Goal: Navigation & Orientation: Find specific page/section

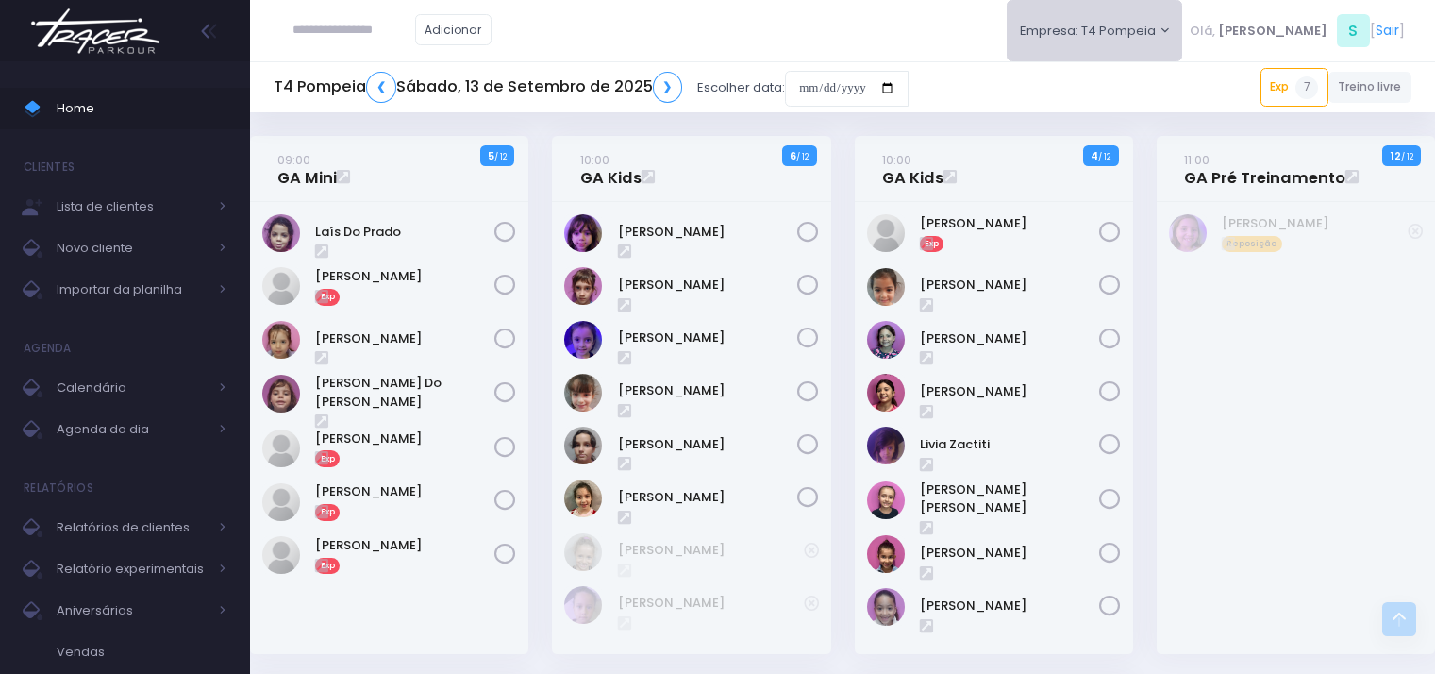
scroll to position [755, 0]
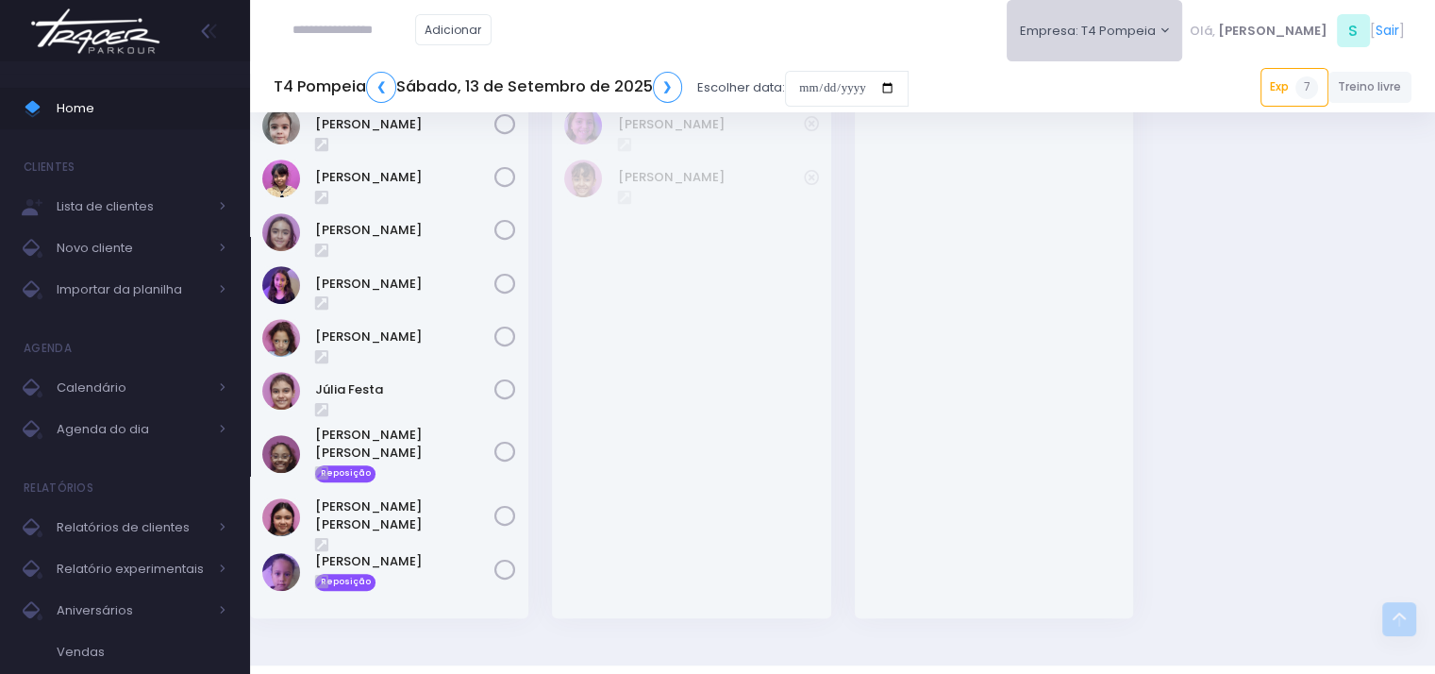
click at [1151, 24] on button "Empresa: T4 Pompeia" at bounding box center [1095, 30] width 176 height 61
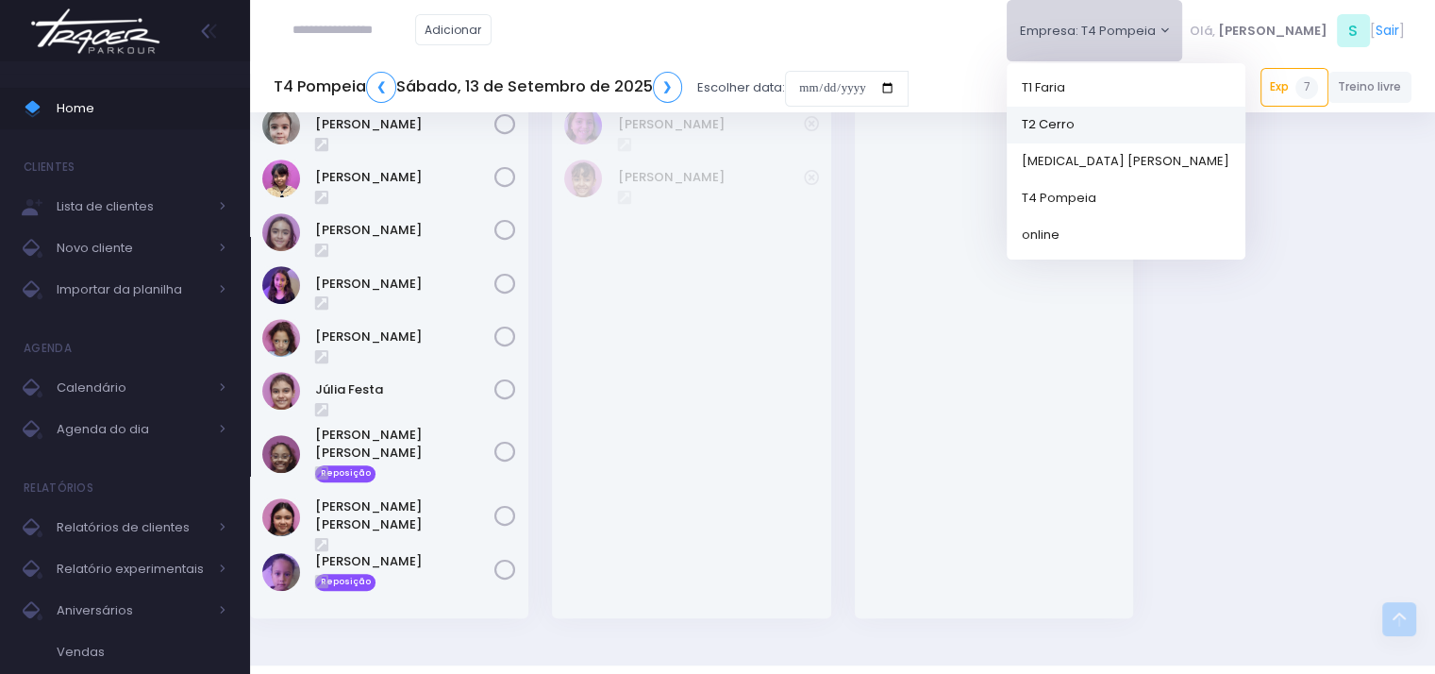
click at [1129, 123] on link "T2 Cerro" at bounding box center [1126, 124] width 239 height 37
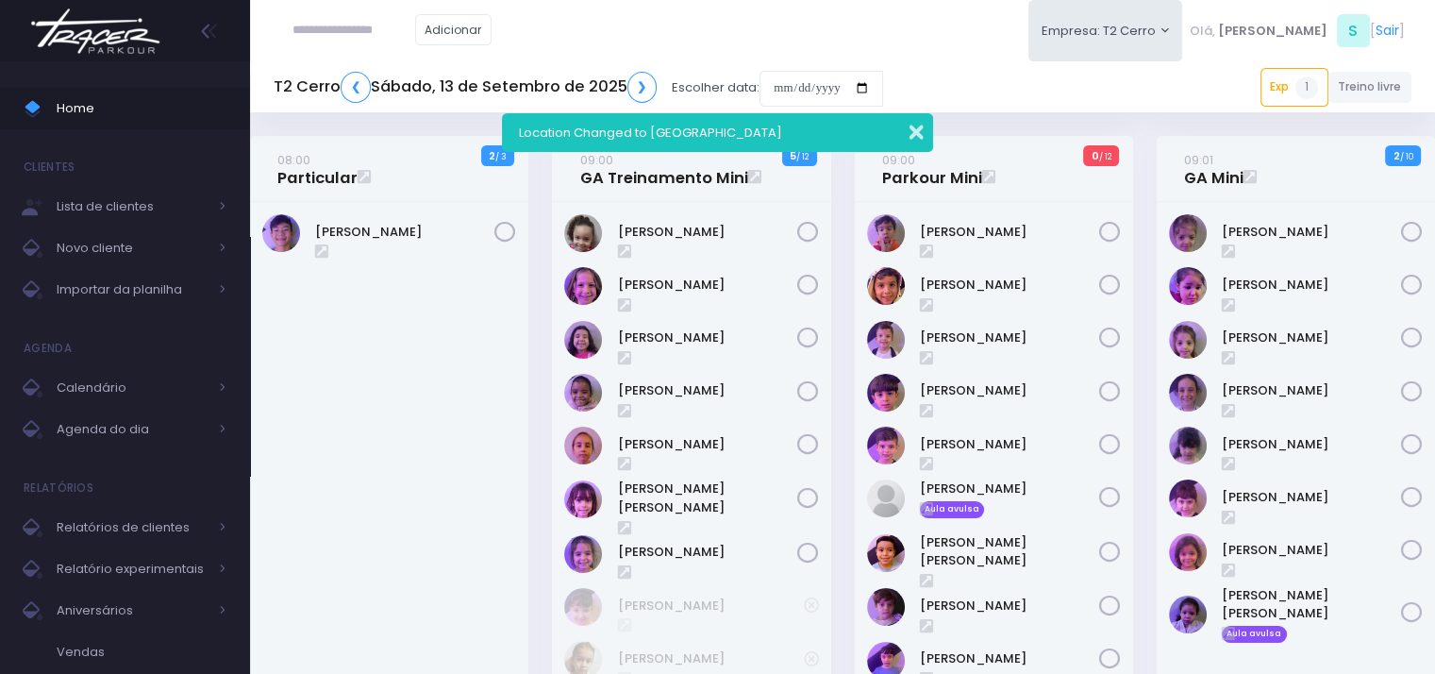
click at [913, 134] on button "button" at bounding box center [904, 130] width 38 height 22
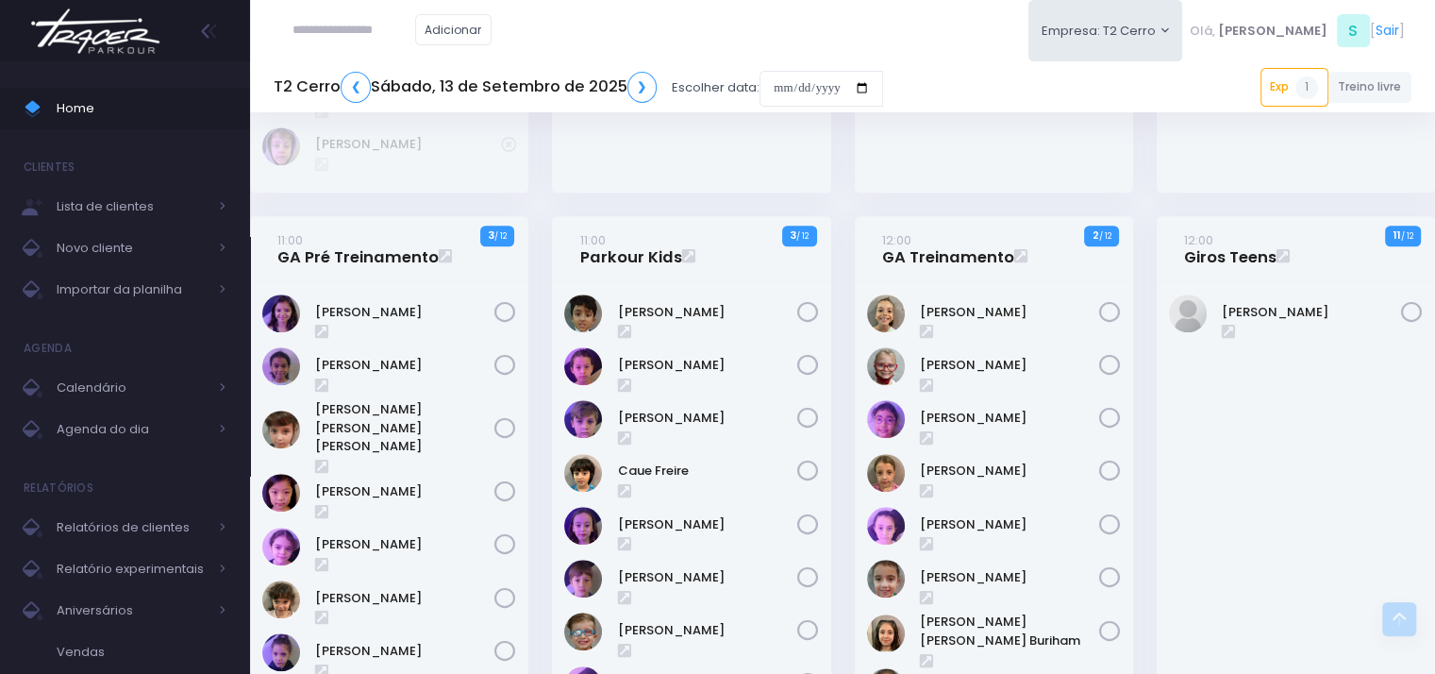
scroll to position [1415, 0]
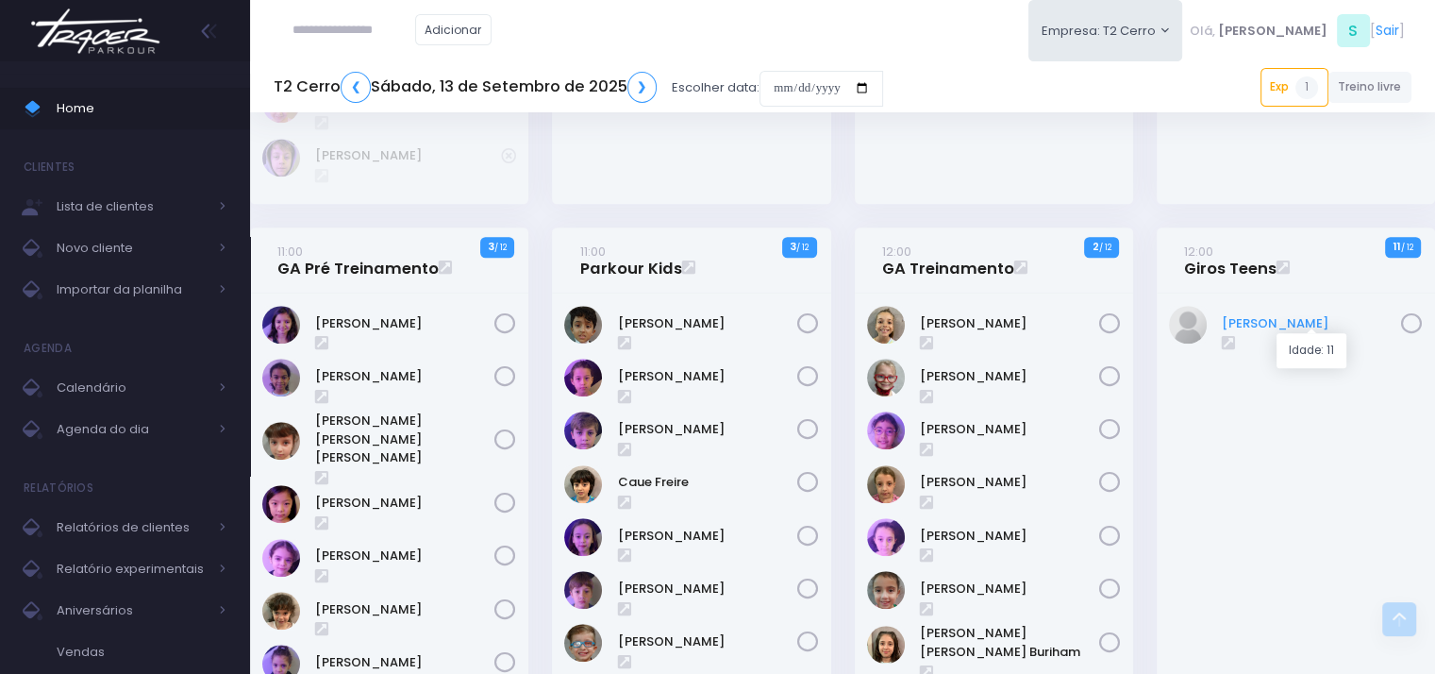
click at [1267, 315] on link "[PERSON_NAME]" at bounding box center [1311, 323] width 179 height 19
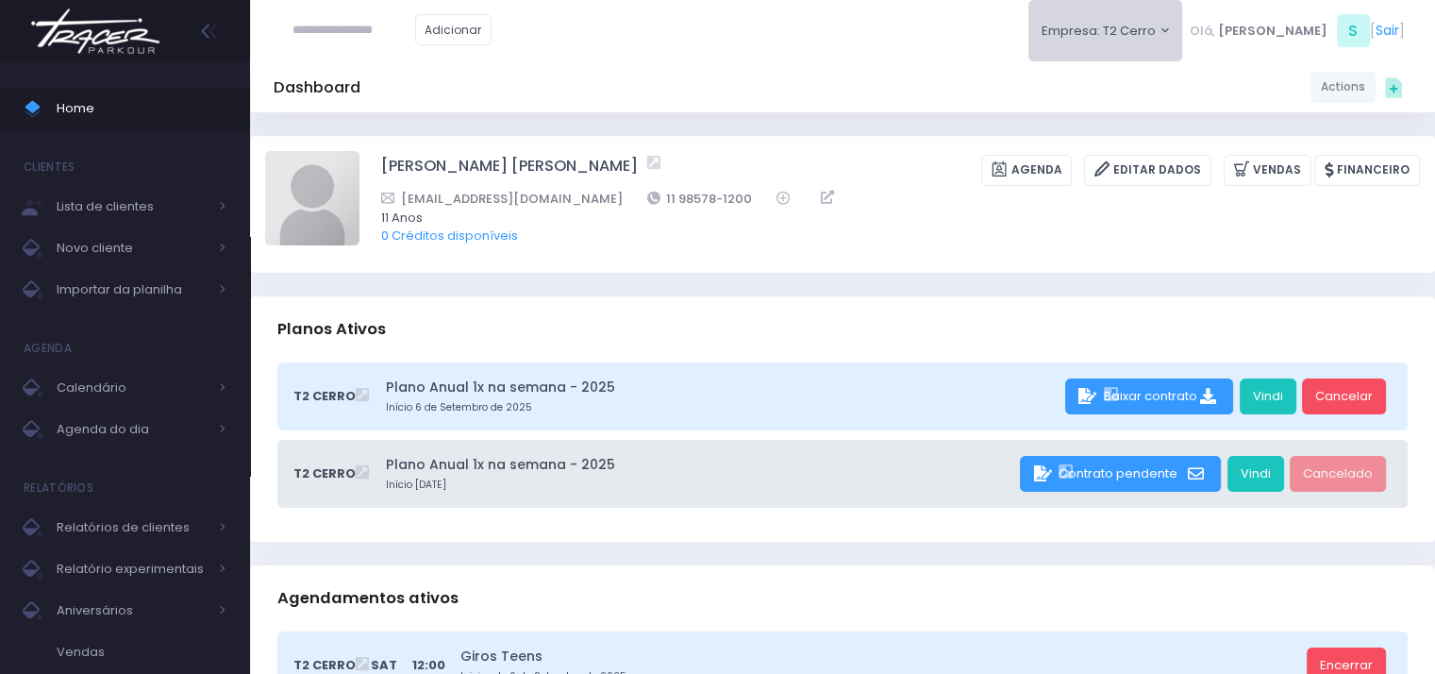
click at [1167, 17] on button "Empresa: T2 Cerro" at bounding box center [1105, 30] width 155 height 61
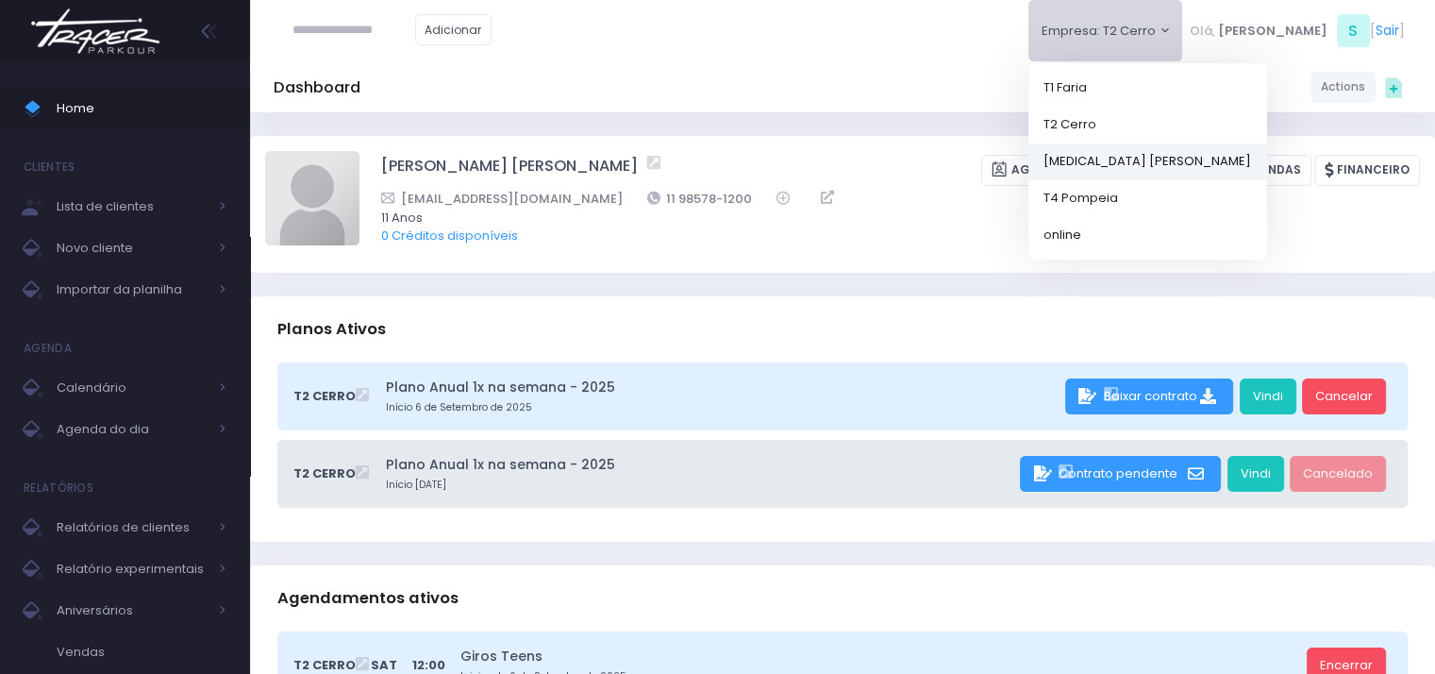
click at [1184, 160] on link "[MEDICAL_DATA] [PERSON_NAME]" at bounding box center [1147, 160] width 239 height 37
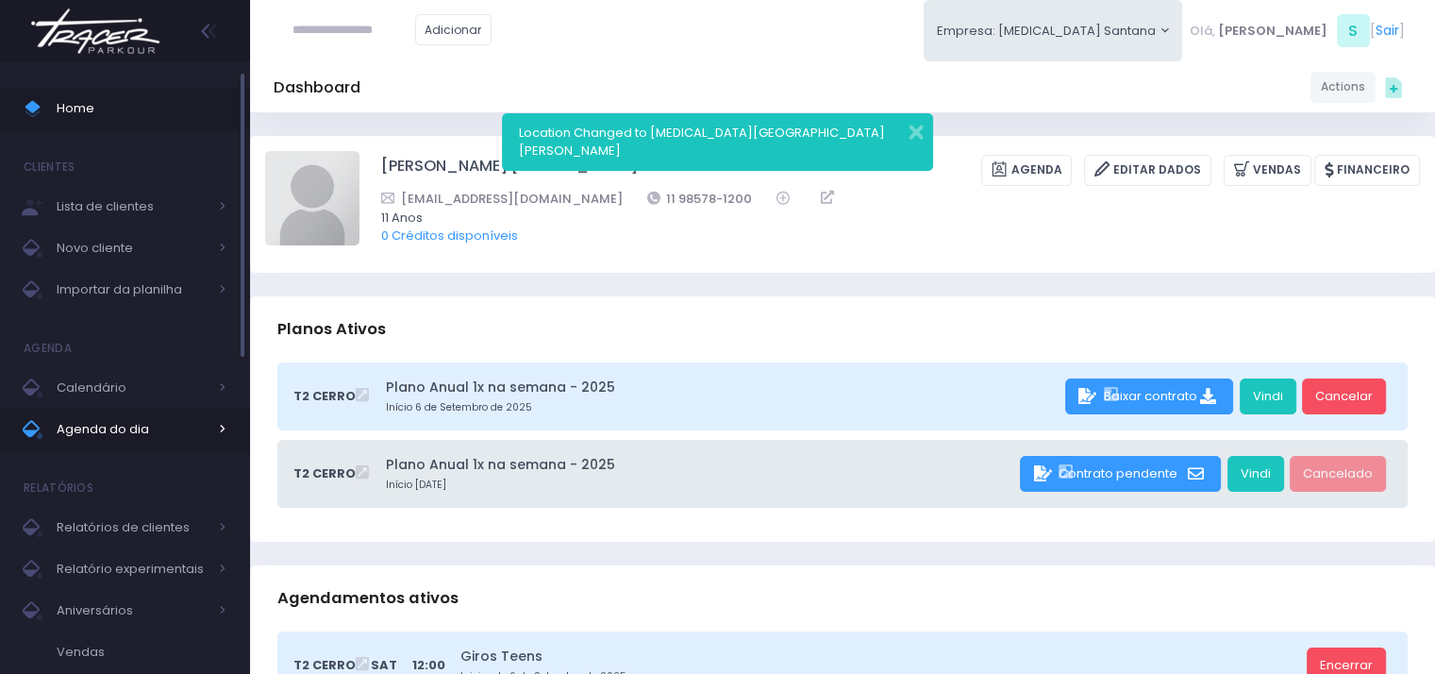
drag, startPoint x: 102, startPoint y: 420, endPoint x: 219, endPoint y: 421, distance: 117.0
click at [102, 420] on span "Agenda do dia" at bounding box center [132, 429] width 151 height 25
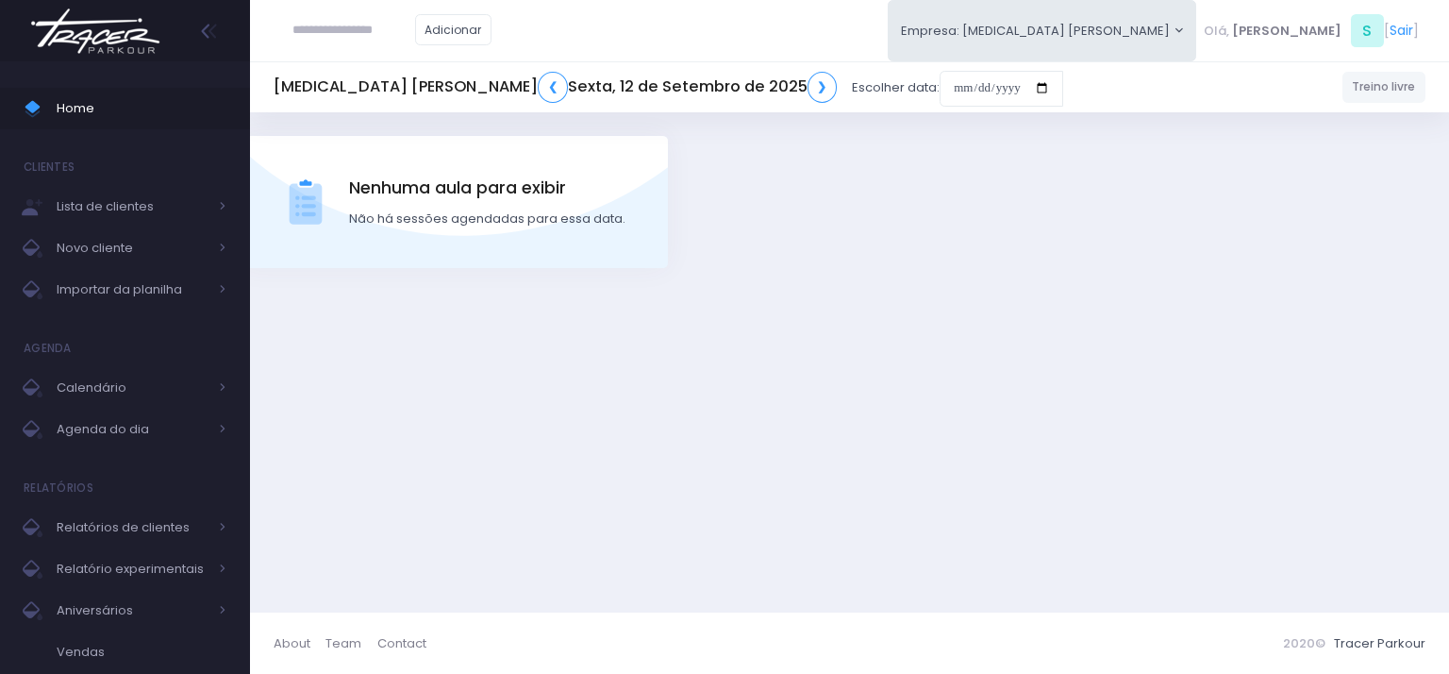
click at [629, 88] on h5 "T3 Santana ❮ Sexta, 12 de Setembro de 2025 ❯" at bounding box center [555, 87] width 563 height 31
click at [808, 88] on link "❯" at bounding box center [823, 87] width 30 height 31
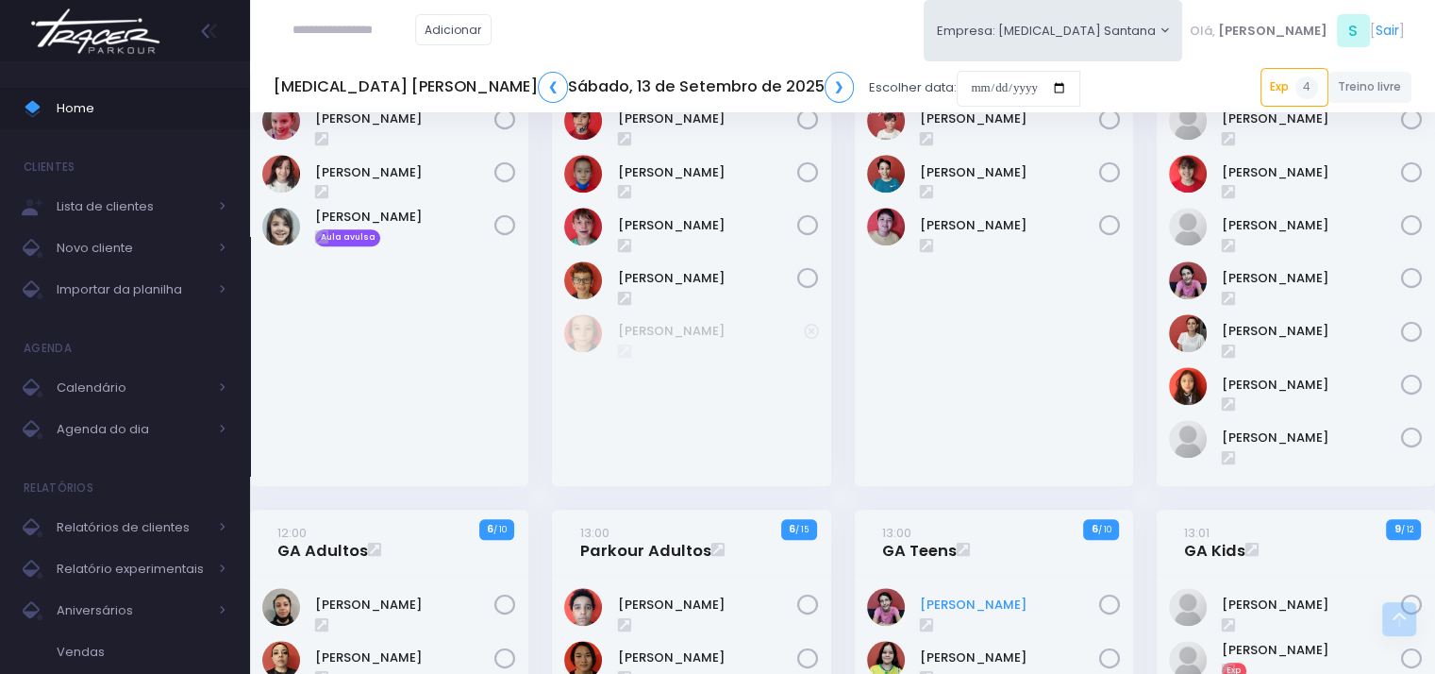
scroll to position [1698, 0]
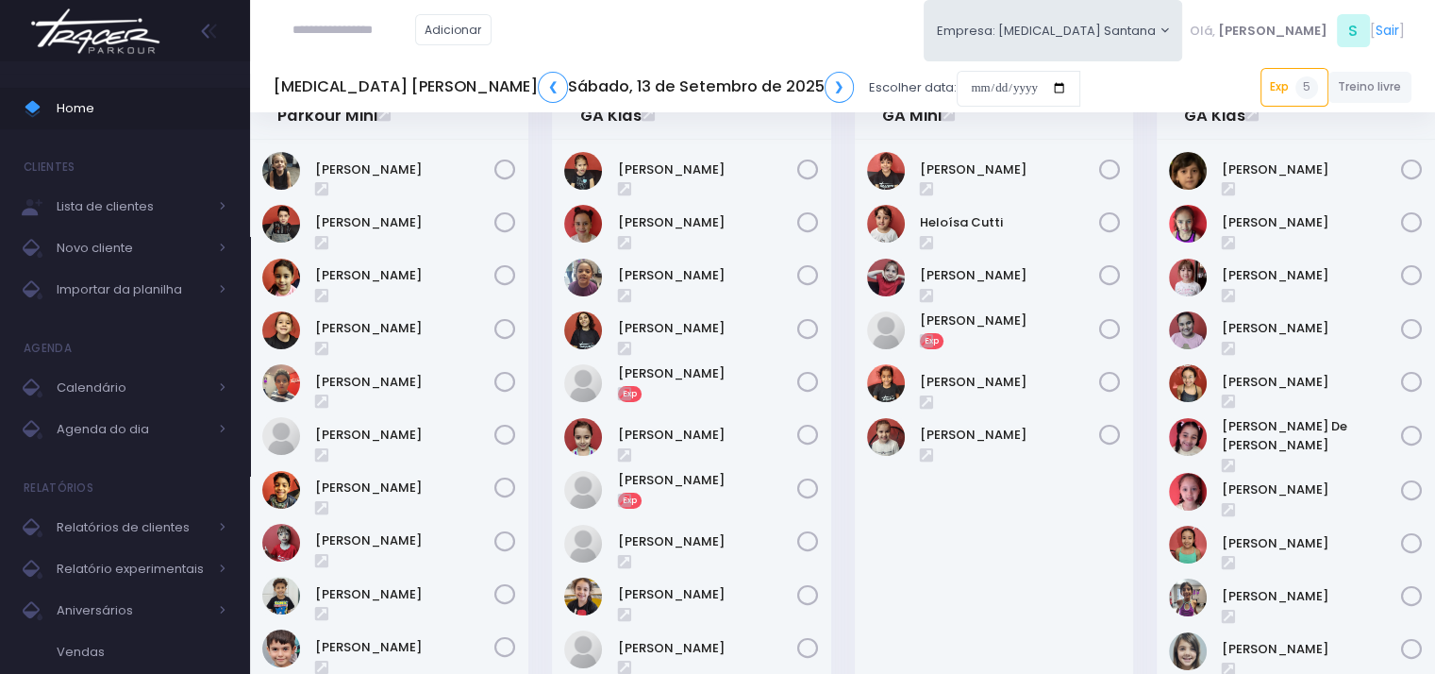
scroll to position [94, 0]
